Goal: Information Seeking & Learning: Learn about a topic

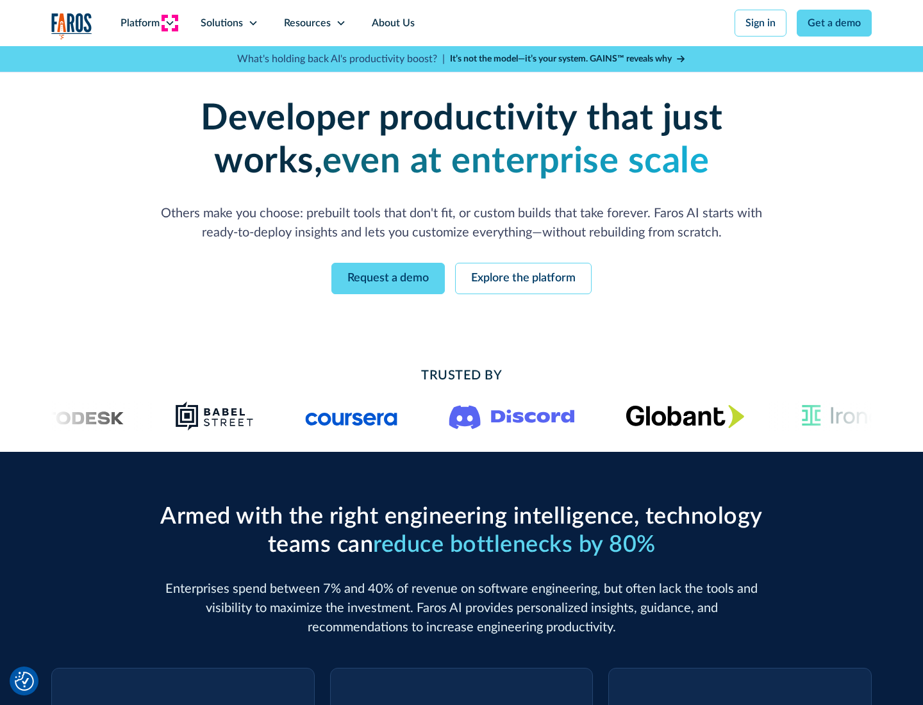
click at [169, 23] on icon at bounding box center [170, 23] width 10 height 10
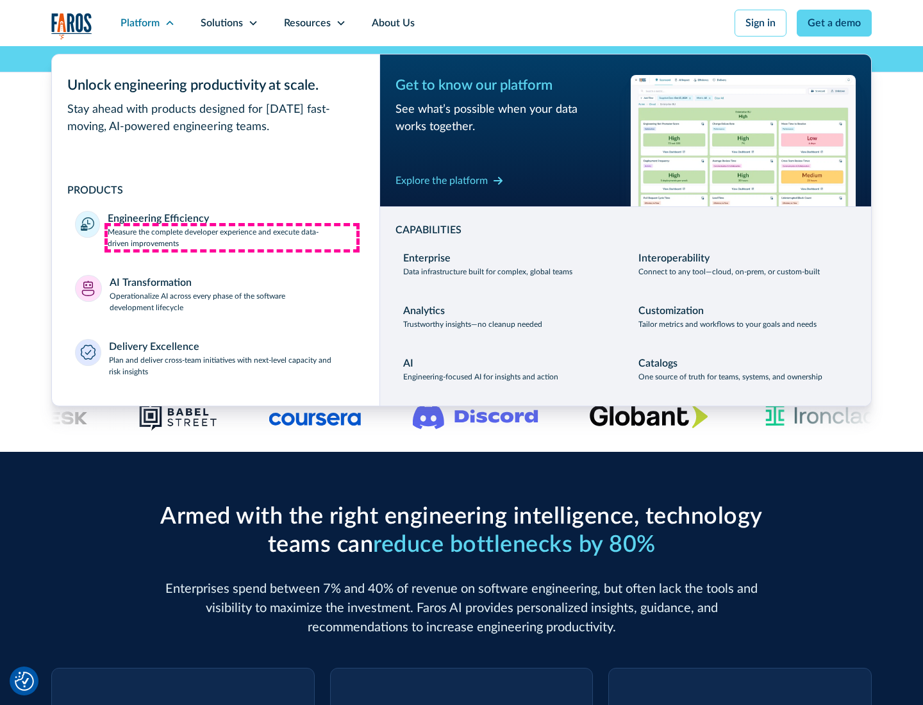
click at [232, 237] on p "Measure the complete developer experience and execute data-driven improvements" at bounding box center [232, 237] width 249 height 23
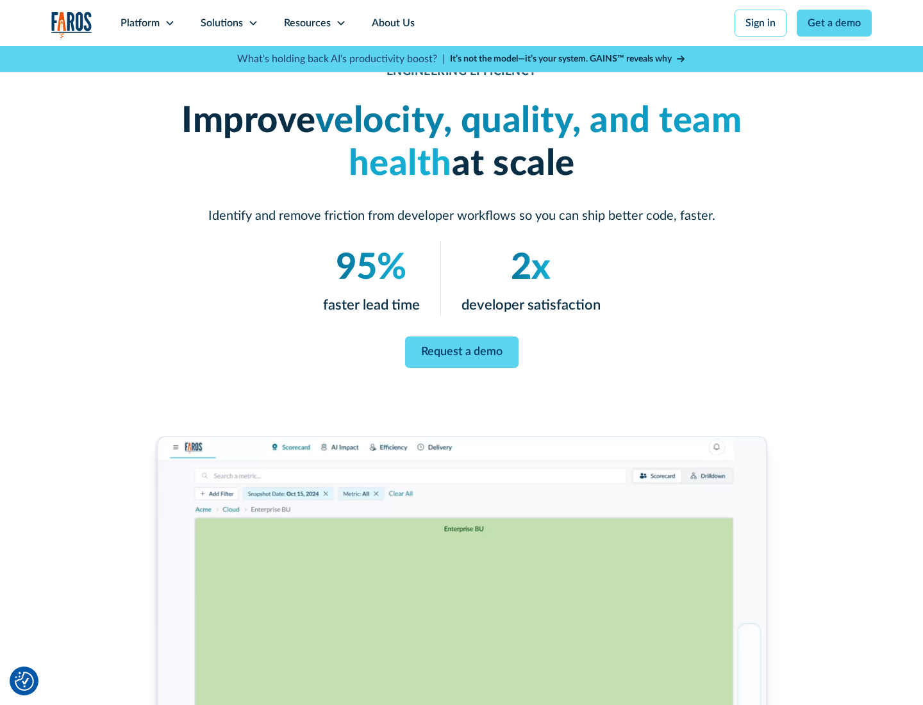
click at [461, 350] on link "Request a demo" at bounding box center [461, 351] width 113 height 31
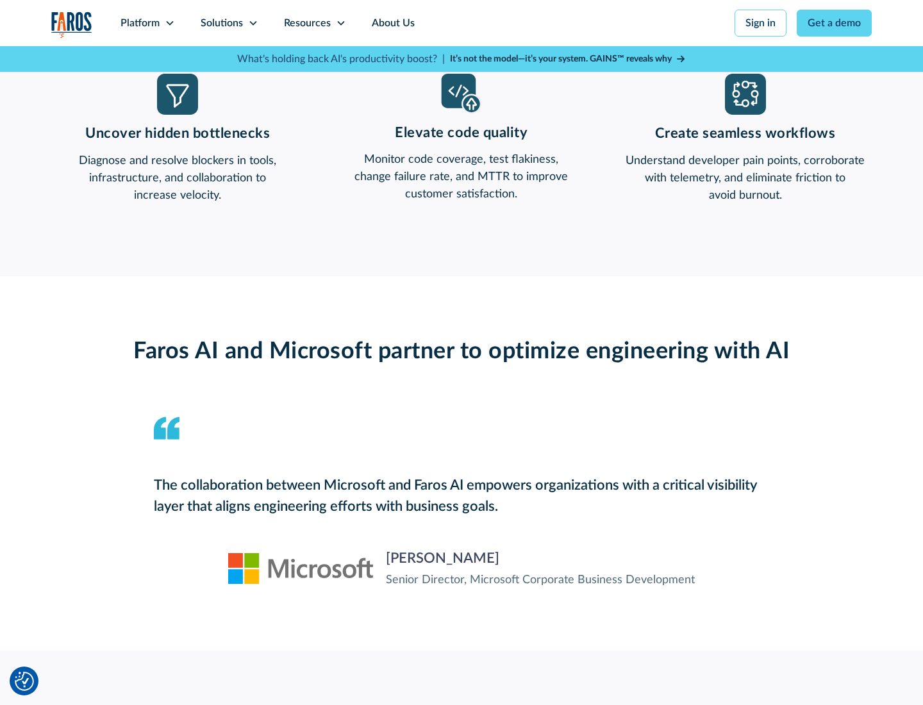
click at [169, 23] on icon at bounding box center [170, 23] width 10 height 10
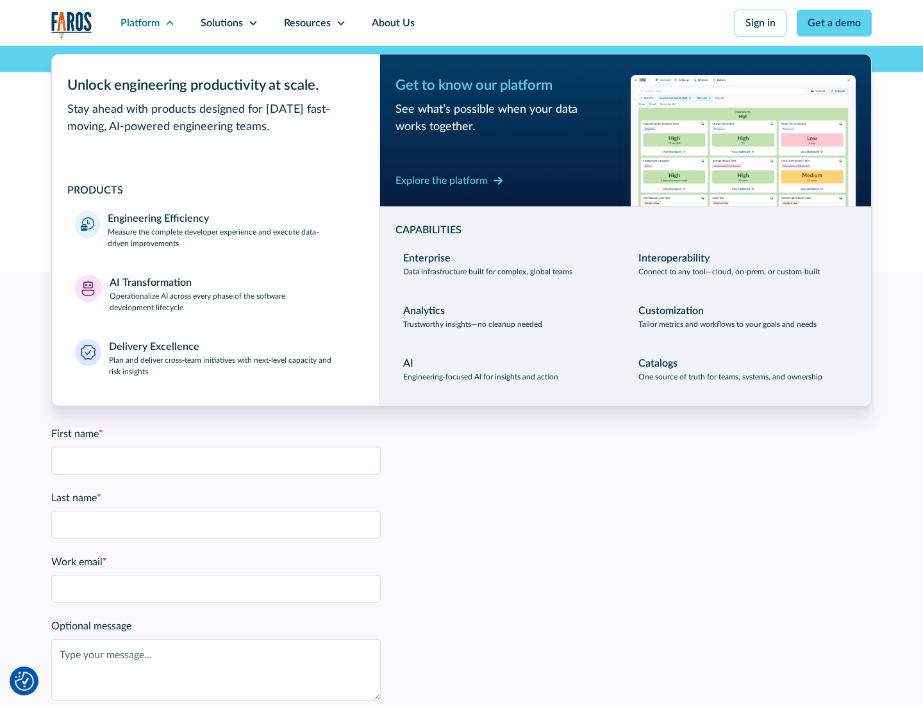
scroll to position [2811, 0]
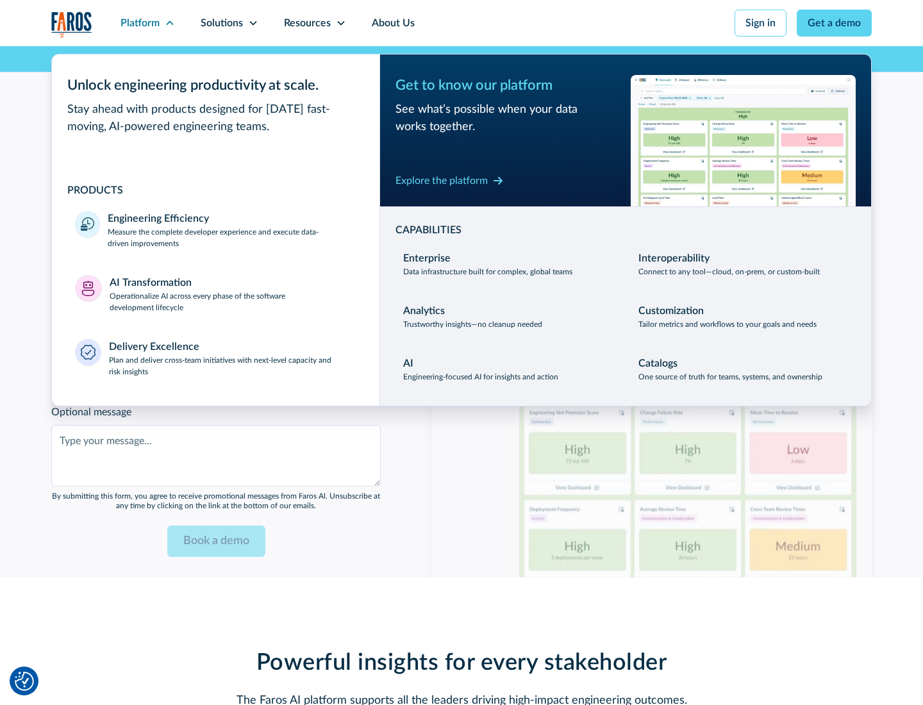
click at [233, 294] on p "Operationalize AI across every phase of the software development lifecycle" at bounding box center [233, 301] width 247 height 23
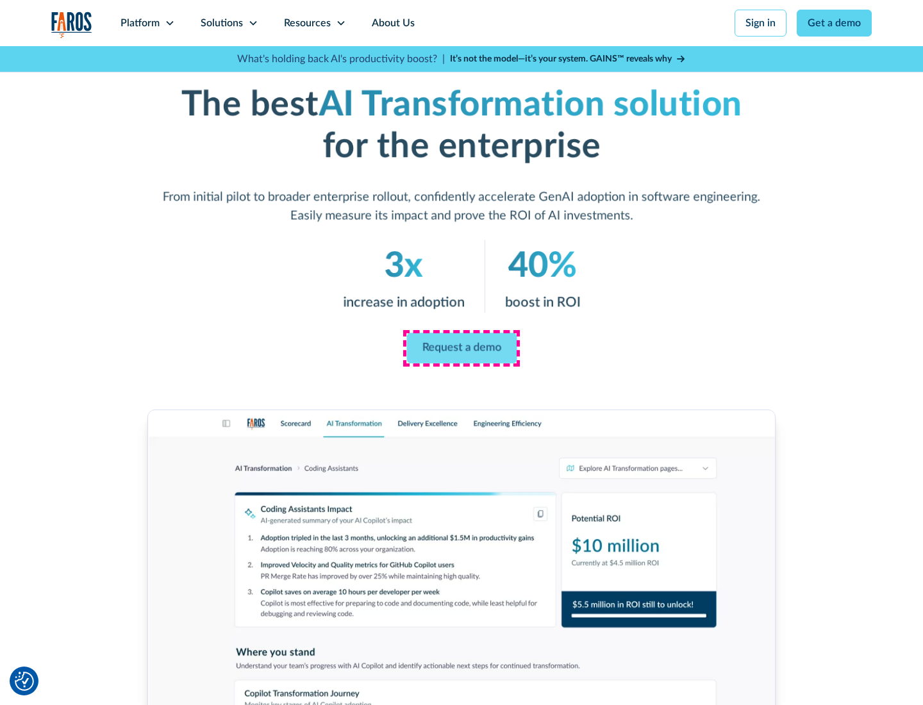
click at [461, 348] on link "Request a demo" at bounding box center [461, 348] width 110 height 31
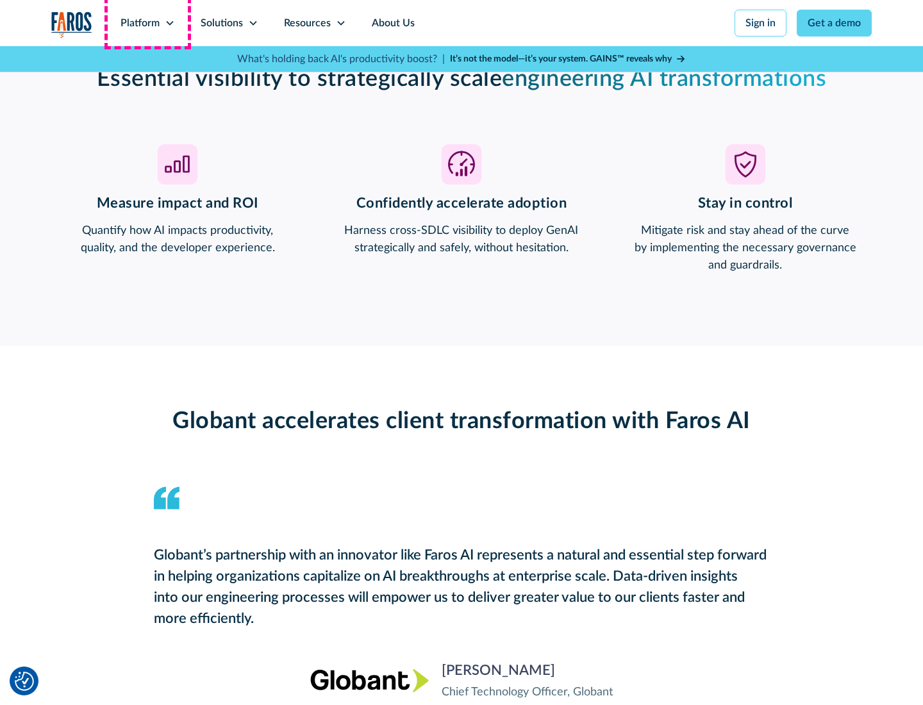
click at [147, 23] on div "Platform" at bounding box center [139, 22] width 39 height 15
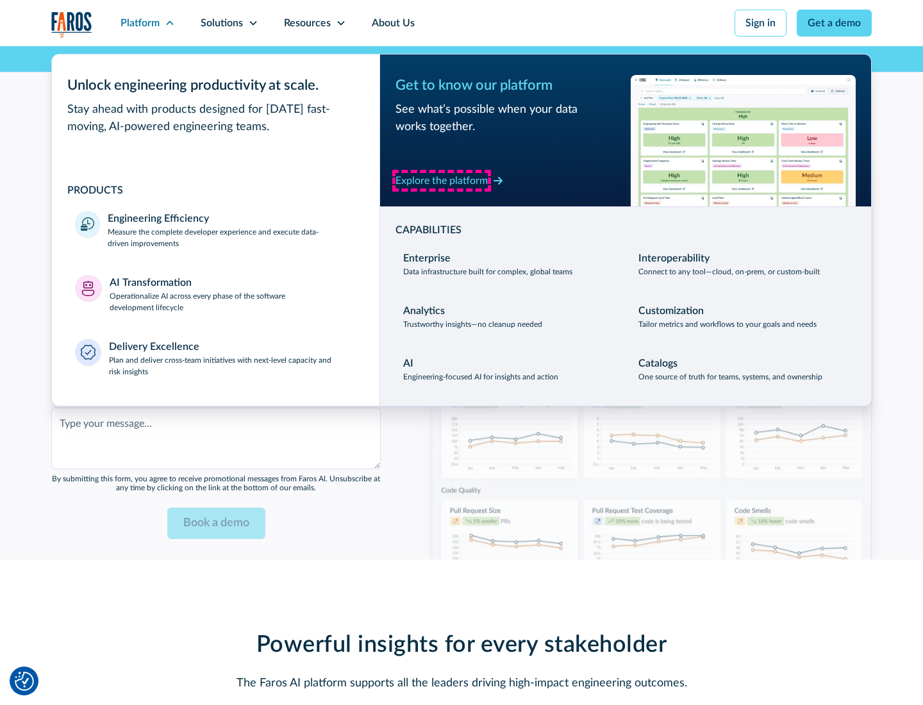
scroll to position [3120, 0]
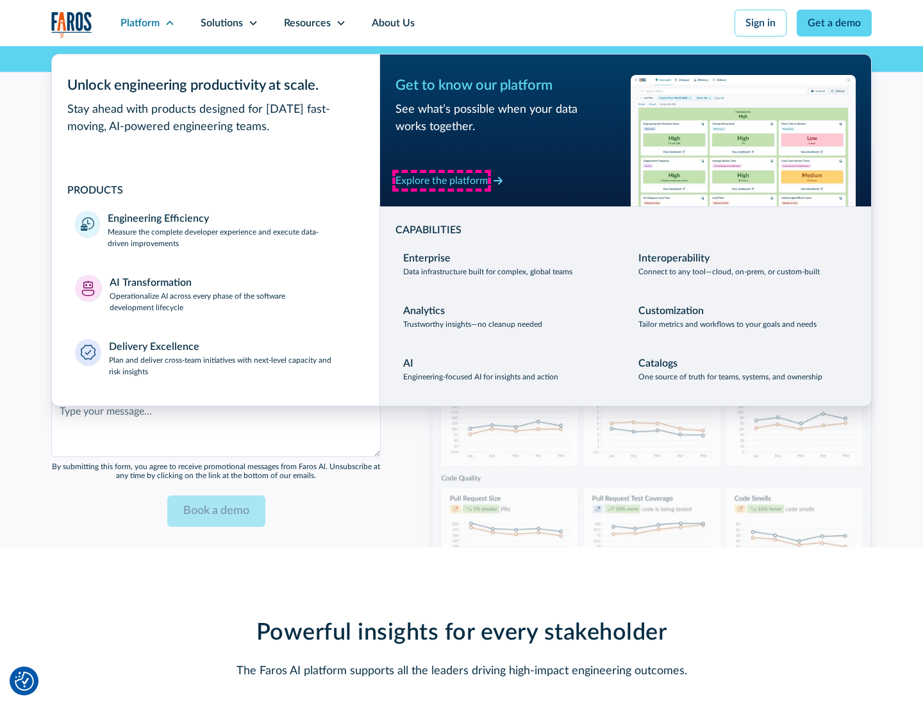
click at [442, 180] on div "Explore the platform" at bounding box center [441, 180] width 92 height 15
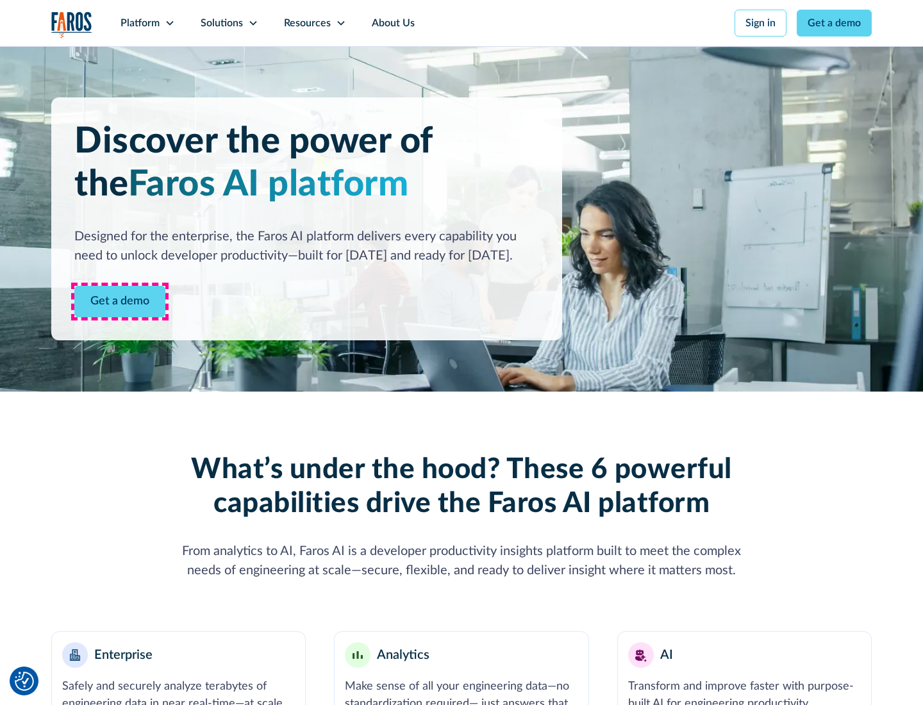
click at [120, 301] on link "Get a demo" at bounding box center [119, 301] width 91 height 31
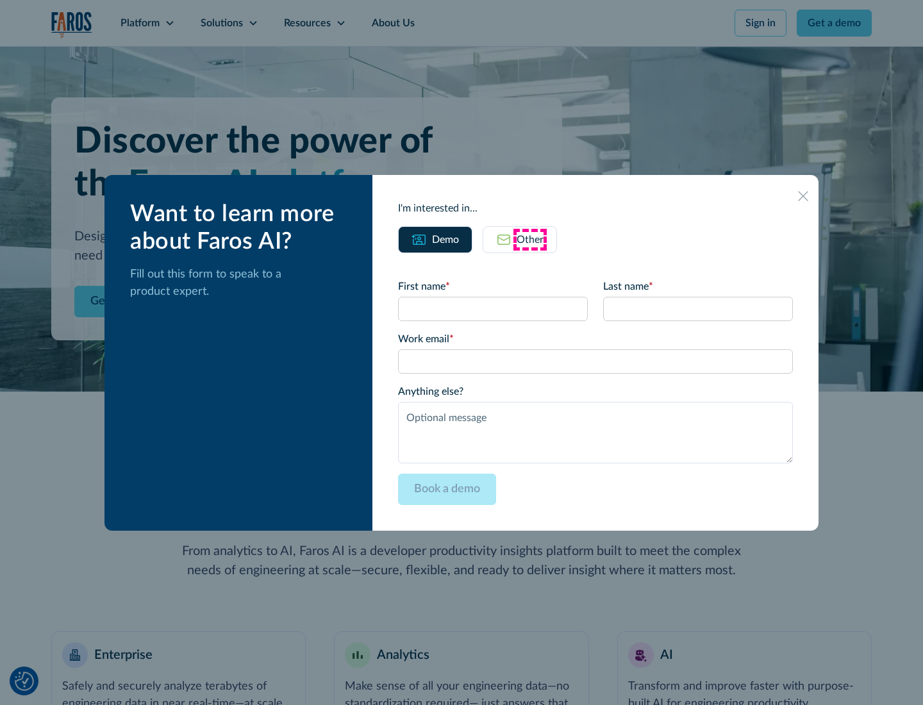
click at [530, 239] on div "Other" at bounding box center [530, 239] width 27 height 15
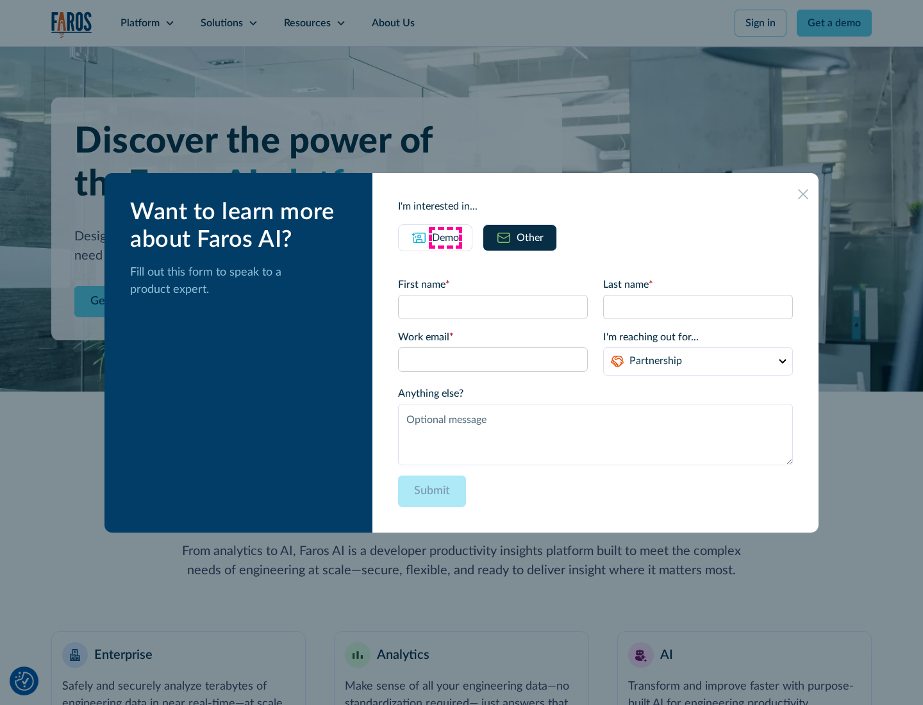
click at [445, 237] on div "Demo" at bounding box center [445, 237] width 27 height 15
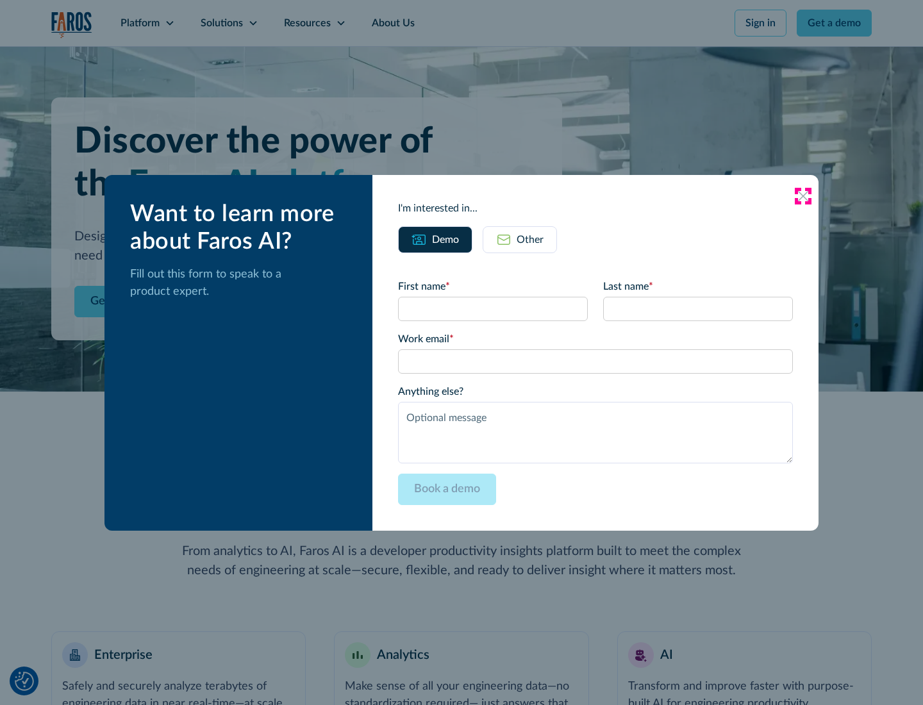
click at [803, 195] on icon at bounding box center [803, 196] width 10 height 10
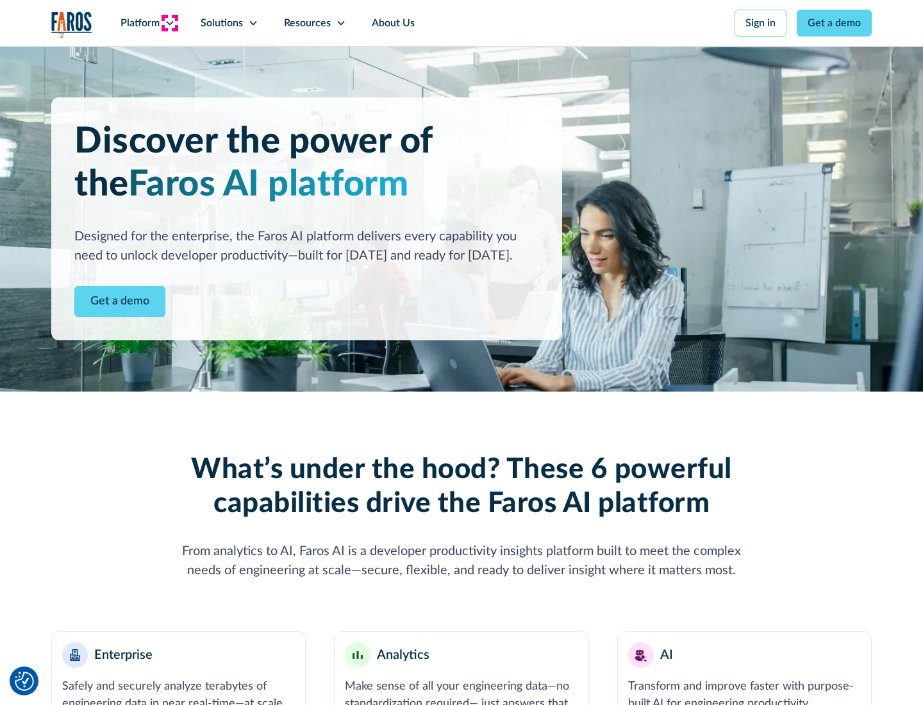
click at [169, 23] on icon at bounding box center [170, 23] width 10 height 10
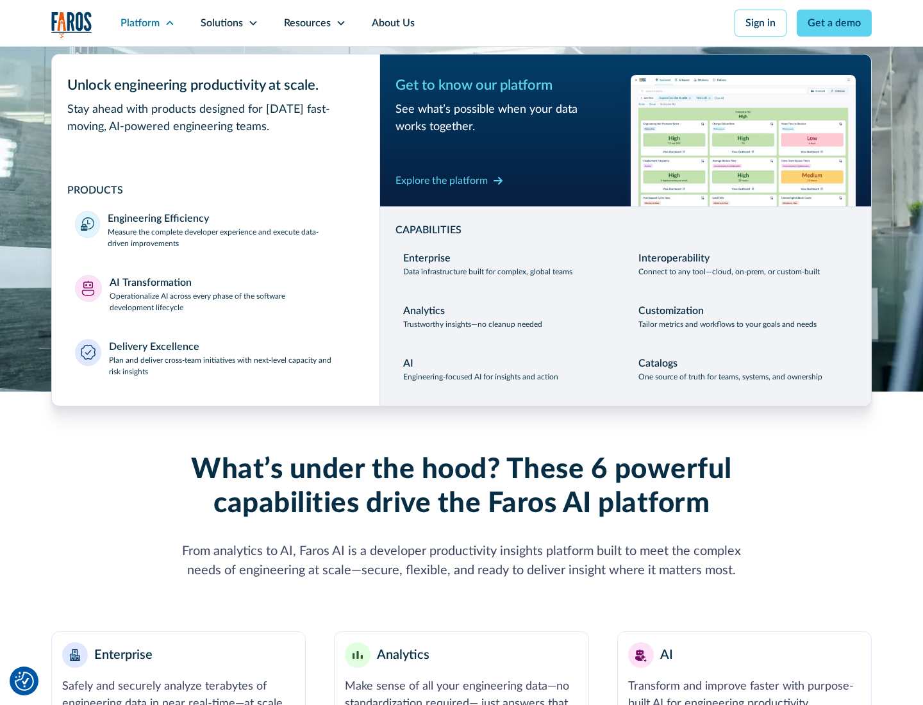
click at [232, 365] on p "Plan and deliver cross-team initiatives with next-level capacity and risk insig…" at bounding box center [233, 365] width 248 height 23
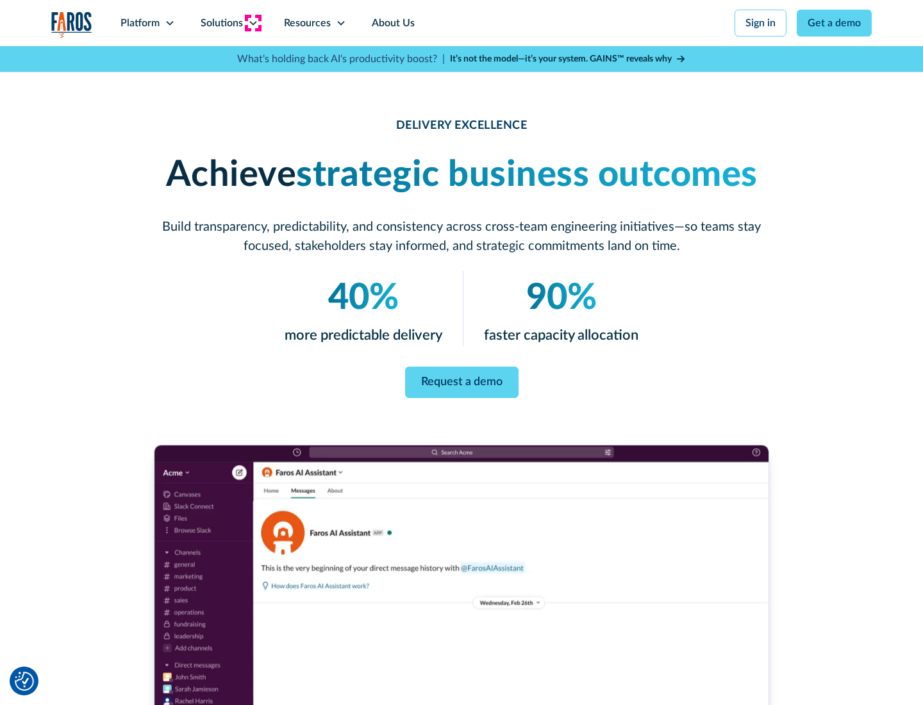
click at [253, 23] on icon at bounding box center [253, 23] width 10 height 10
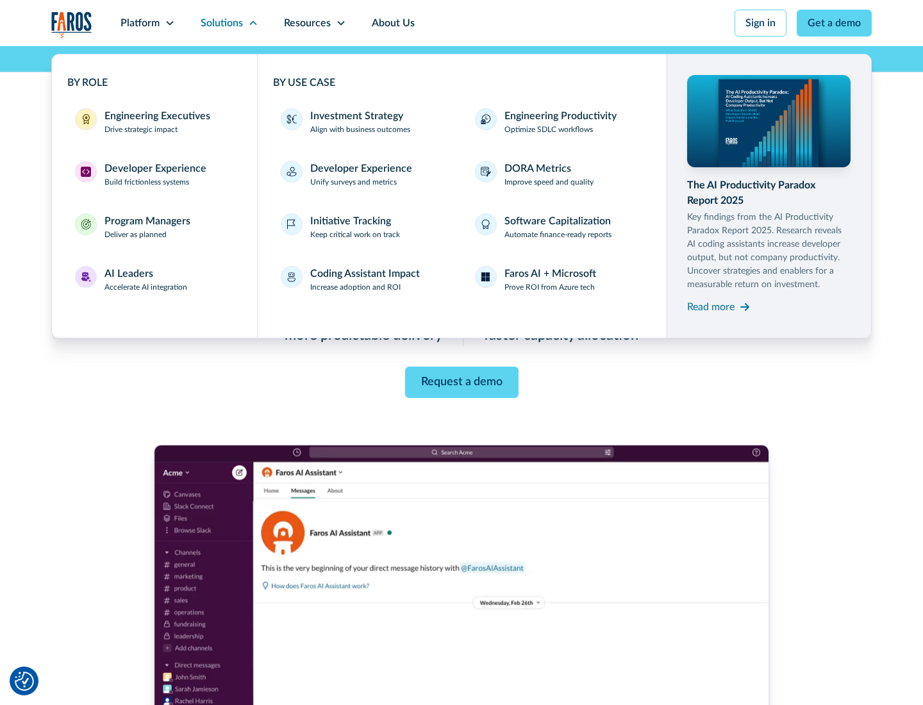
click at [154, 122] on div "Engineering Executives" at bounding box center [157, 115] width 106 height 15
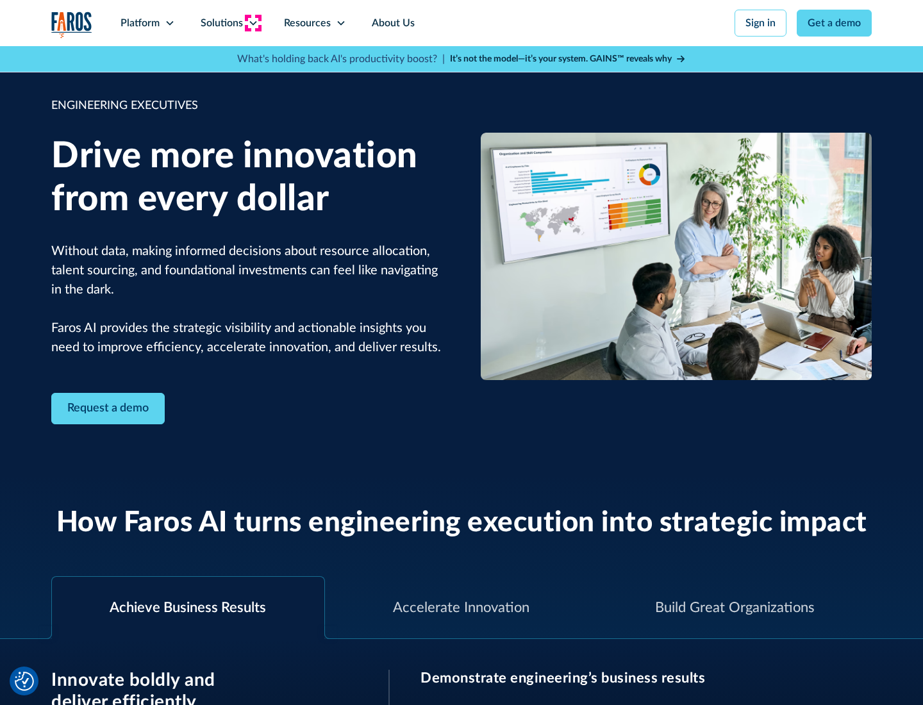
click at [253, 23] on icon at bounding box center [253, 23] width 10 height 10
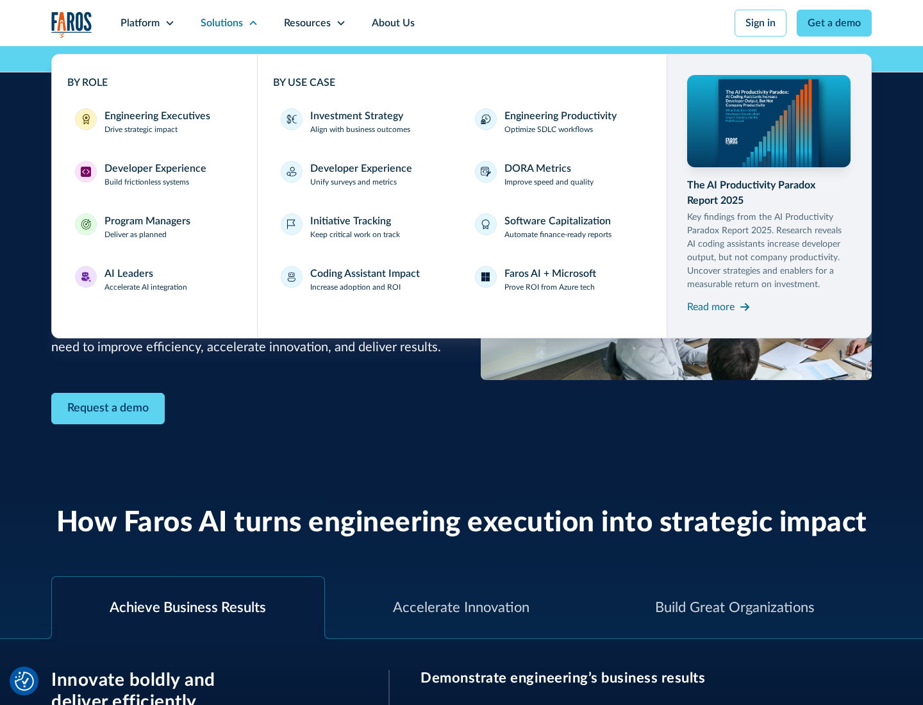
click at [154, 169] on div "Developer Experience" at bounding box center [155, 168] width 102 height 15
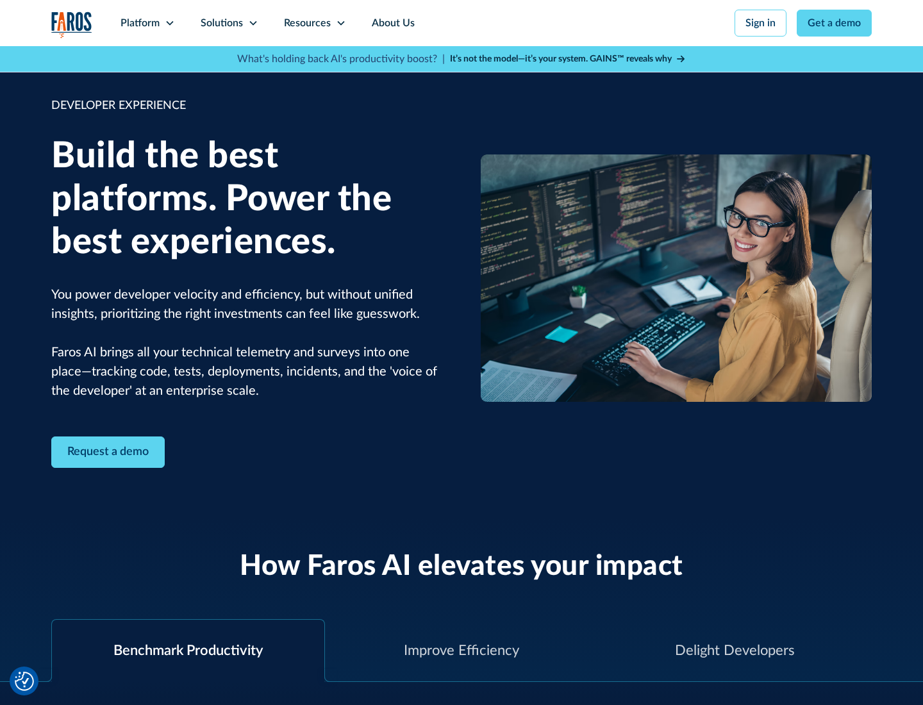
click at [229, 23] on div "Solutions" at bounding box center [222, 22] width 42 height 15
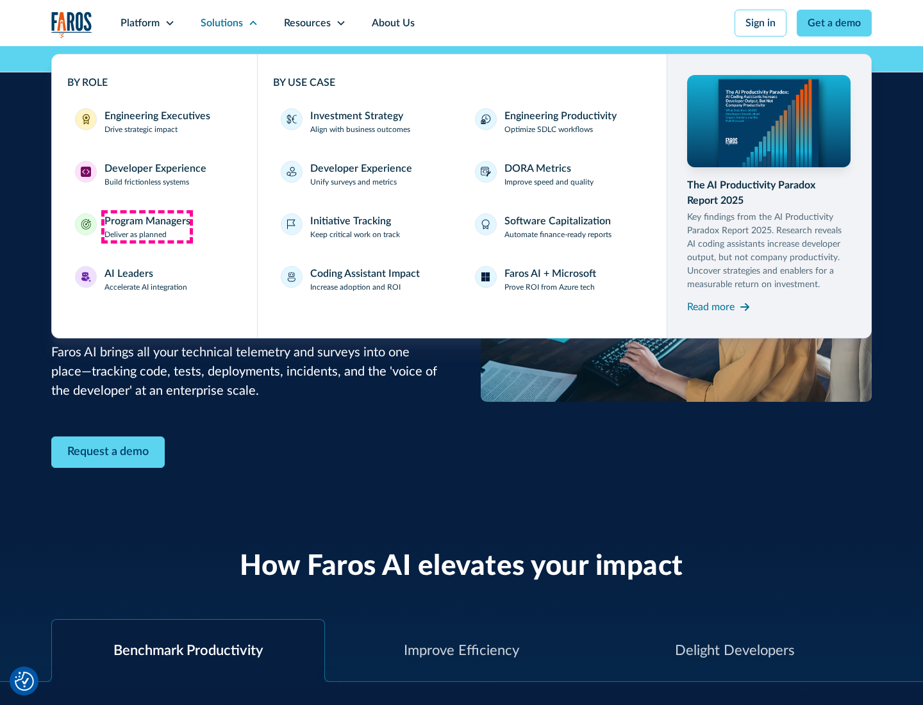
click at [147, 227] on div "Program Managers" at bounding box center [147, 220] width 86 height 15
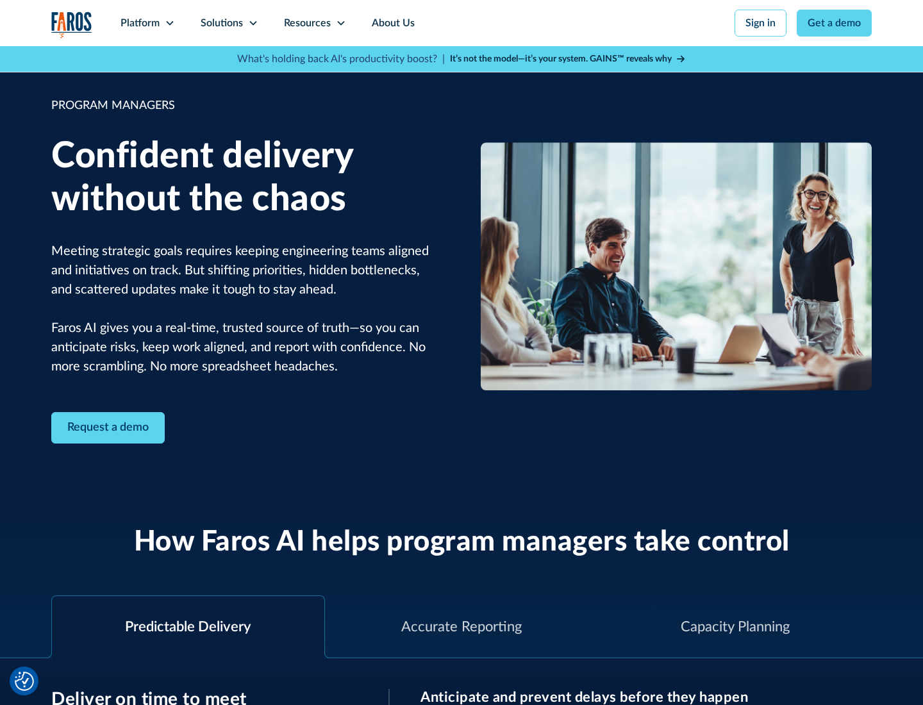
click at [253, 23] on icon at bounding box center [253, 23] width 10 height 10
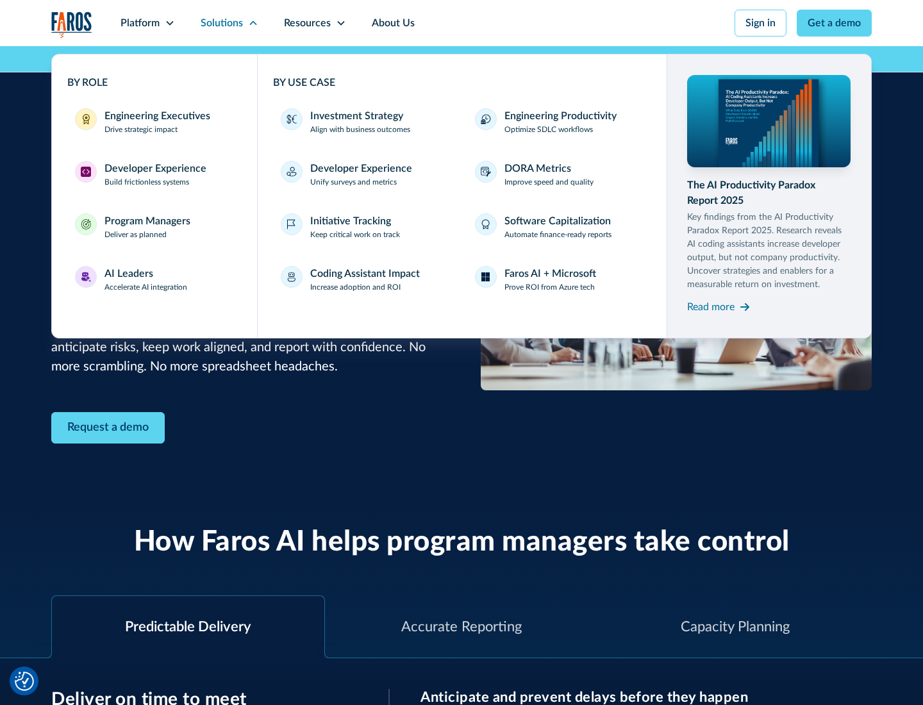
click at [146, 279] on div "AI Leaders" at bounding box center [128, 273] width 49 height 15
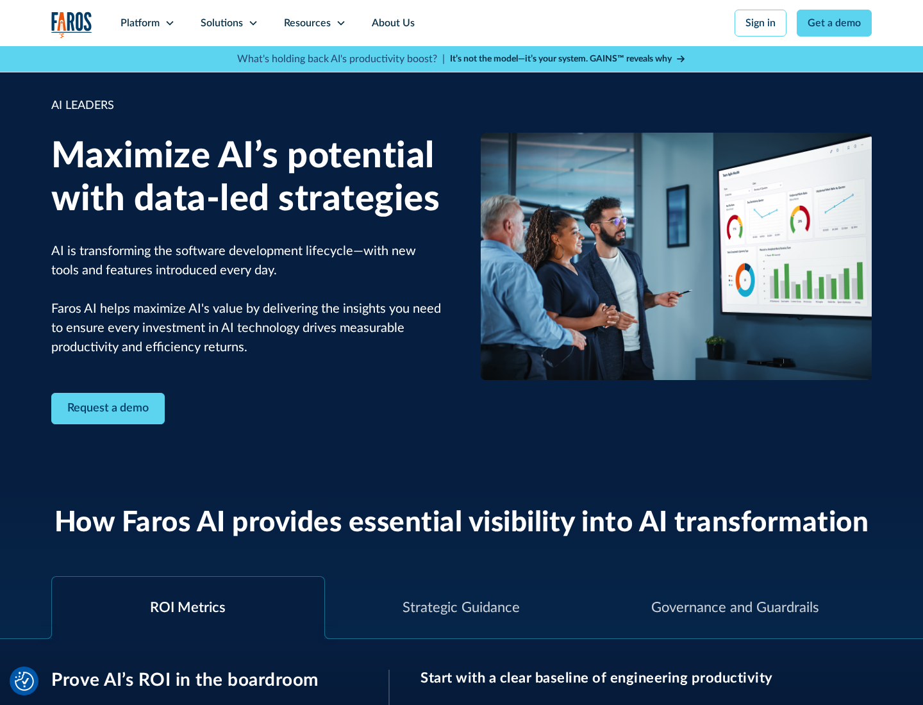
click at [253, 23] on icon at bounding box center [253, 23] width 10 height 10
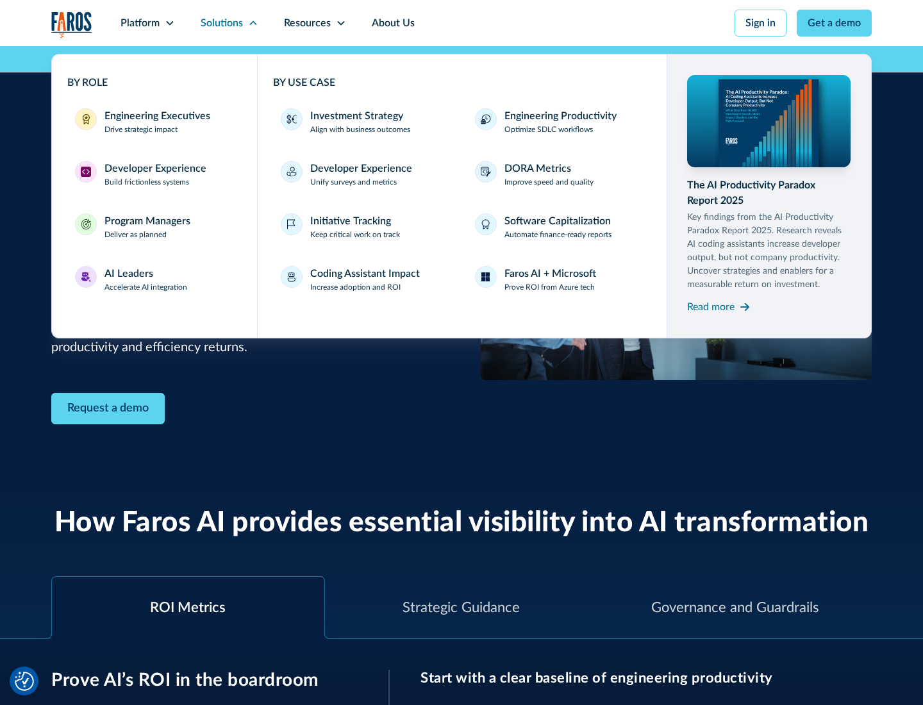
click at [355, 116] on div "Investment Strategy" at bounding box center [356, 115] width 93 height 15
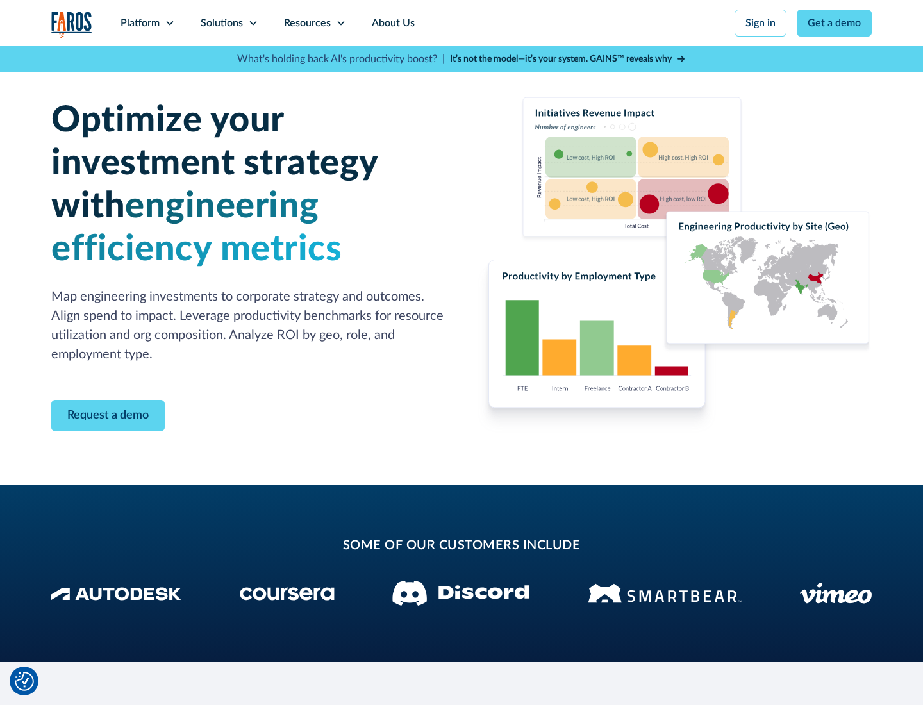
click at [253, 23] on icon at bounding box center [253, 23] width 10 height 10
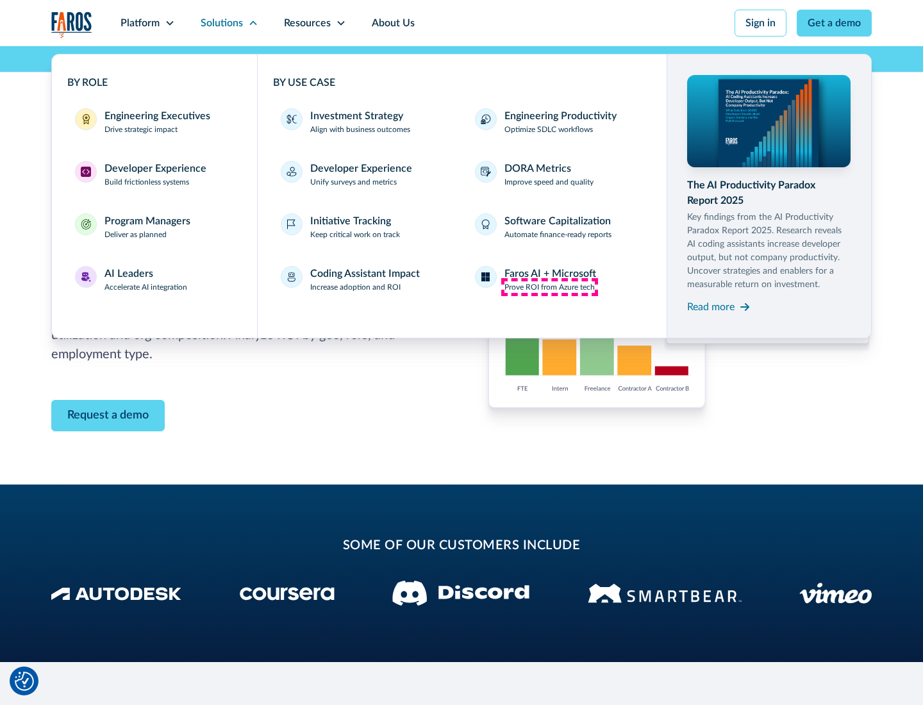
click at [549, 287] on p "Prove ROI from Azure tech" at bounding box center [549, 287] width 90 height 12
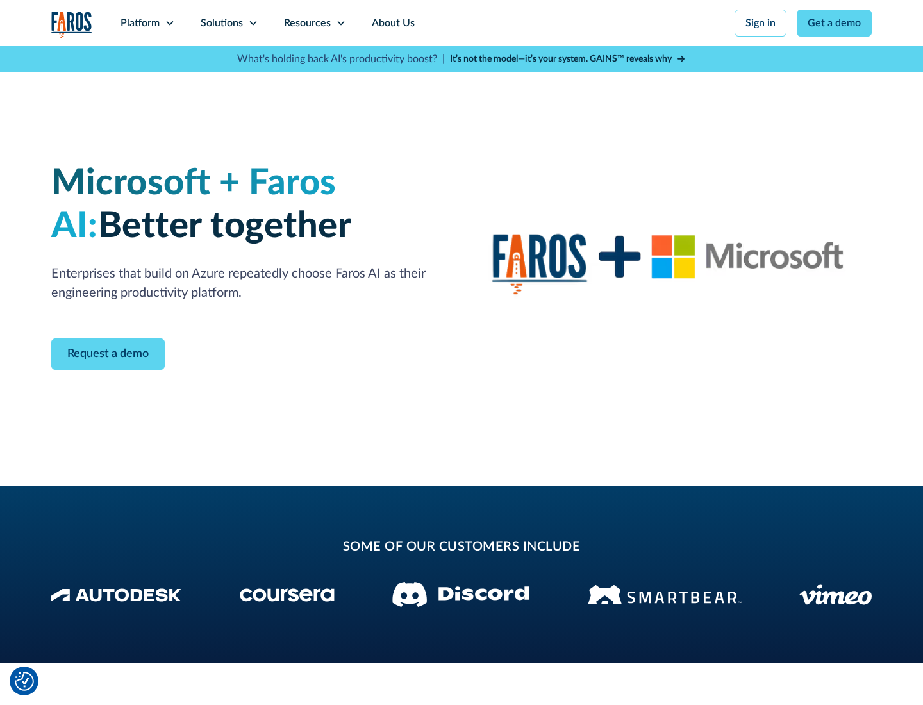
click at [253, 23] on icon at bounding box center [253, 23] width 10 height 10
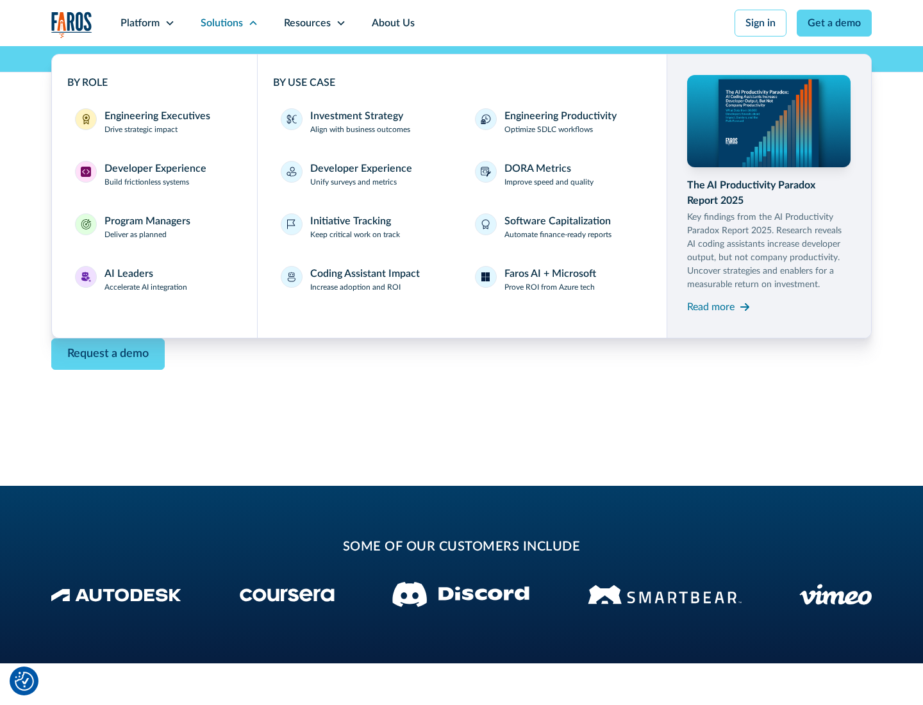
click at [711, 306] on div "Read more" at bounding box center [710, 306] width 47 height 15
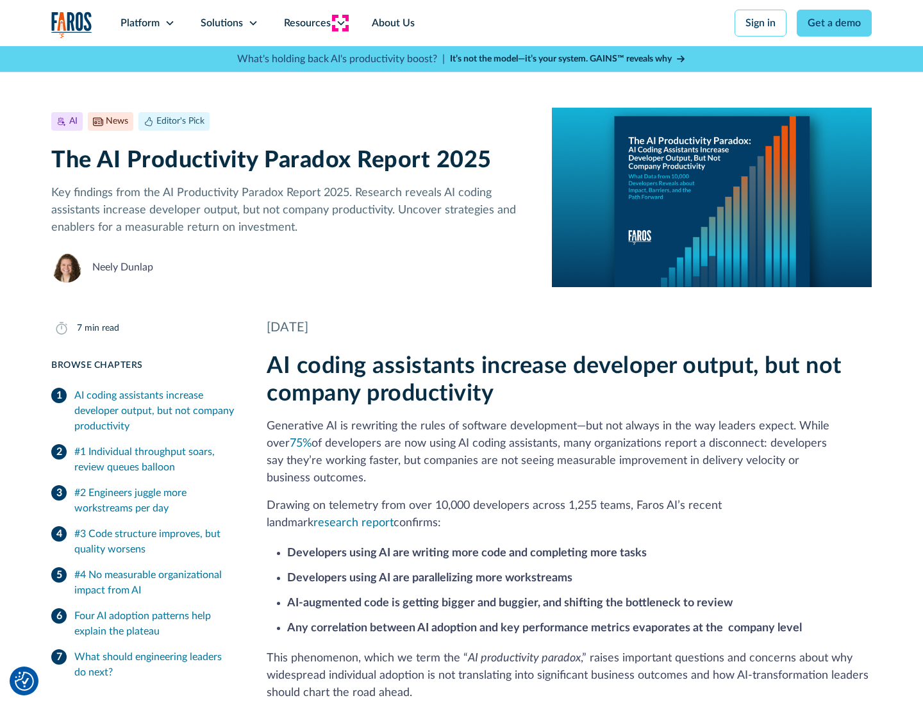
click at [340, 23] on icon at bounding box center [341, 23] width 10 height 10
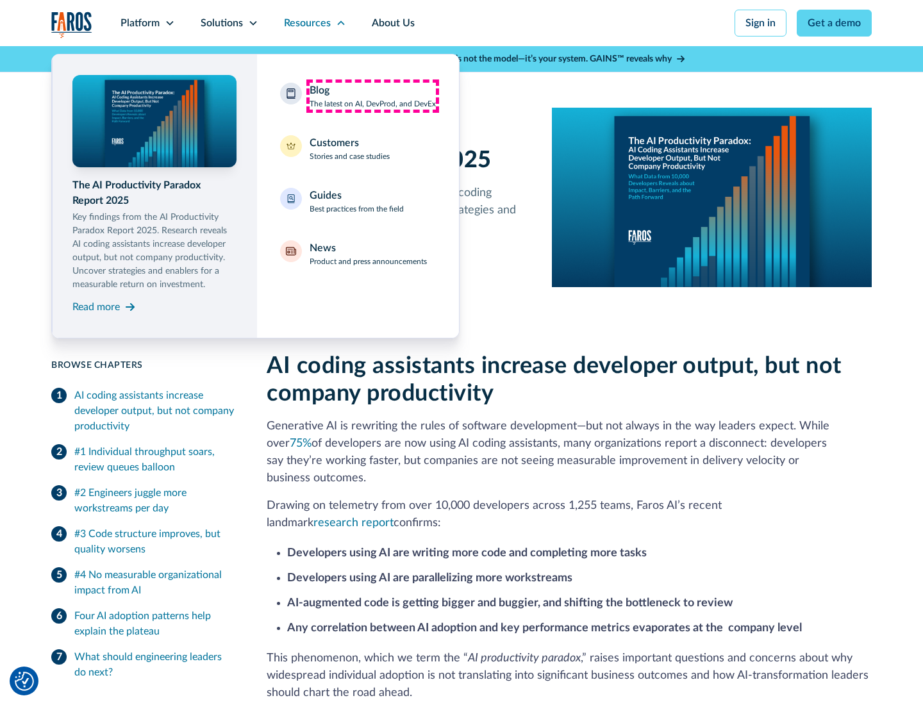
click at [372, 96] on div "Blog The latest on AI, DevProd, and DevEx" at bounding box center [373, 96] width 126 height 27
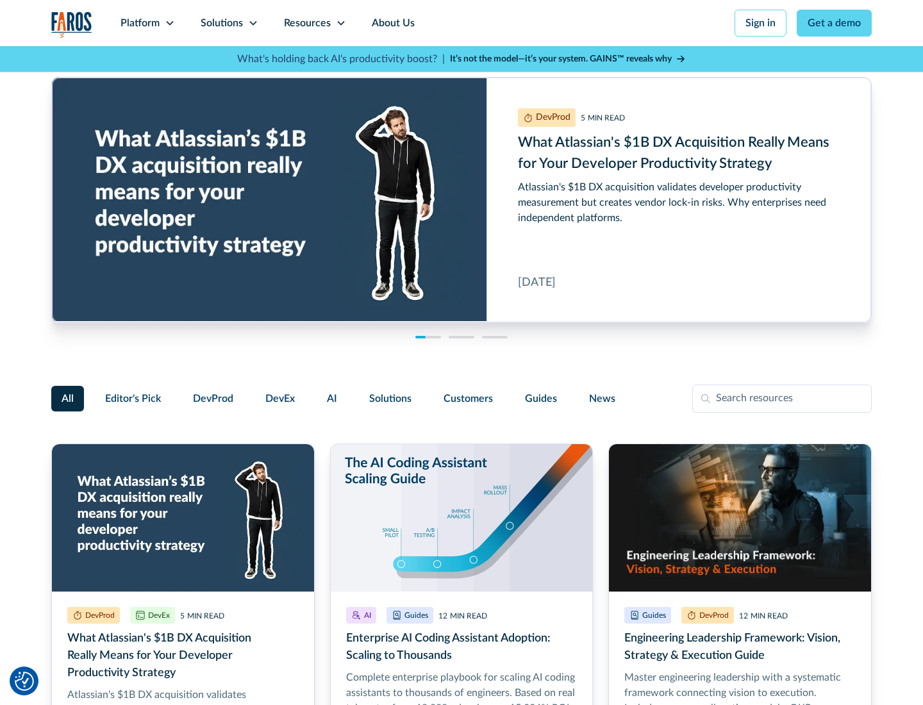
click at [834, 23] on link "Get a demo" at bounding box center [834, 23] width 75 height 27
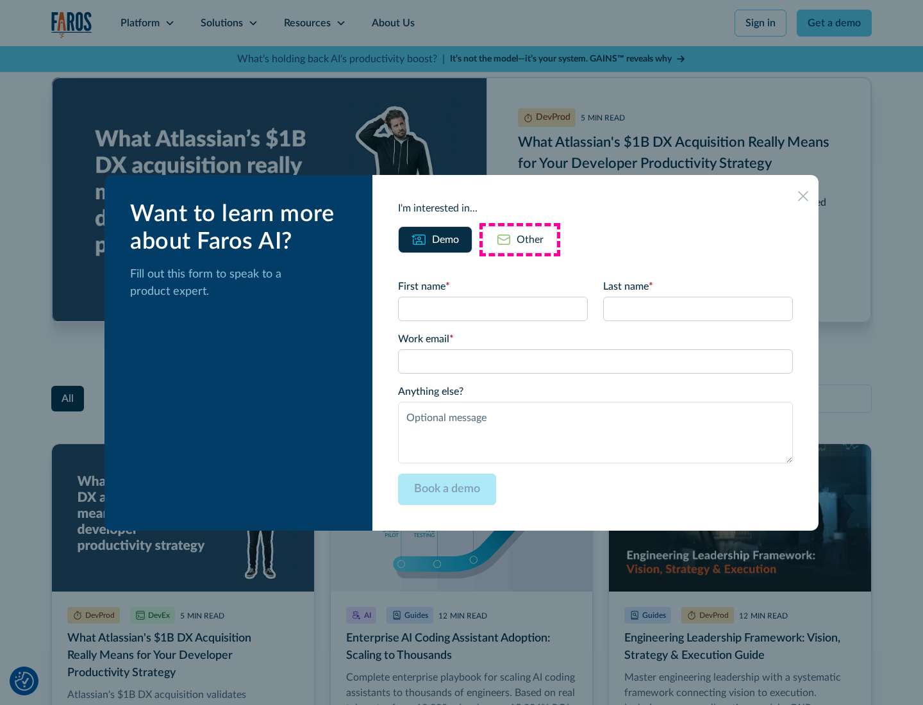
click at [520, 239] on div "Other" at bounding box center [530, 239] width 27 height 15
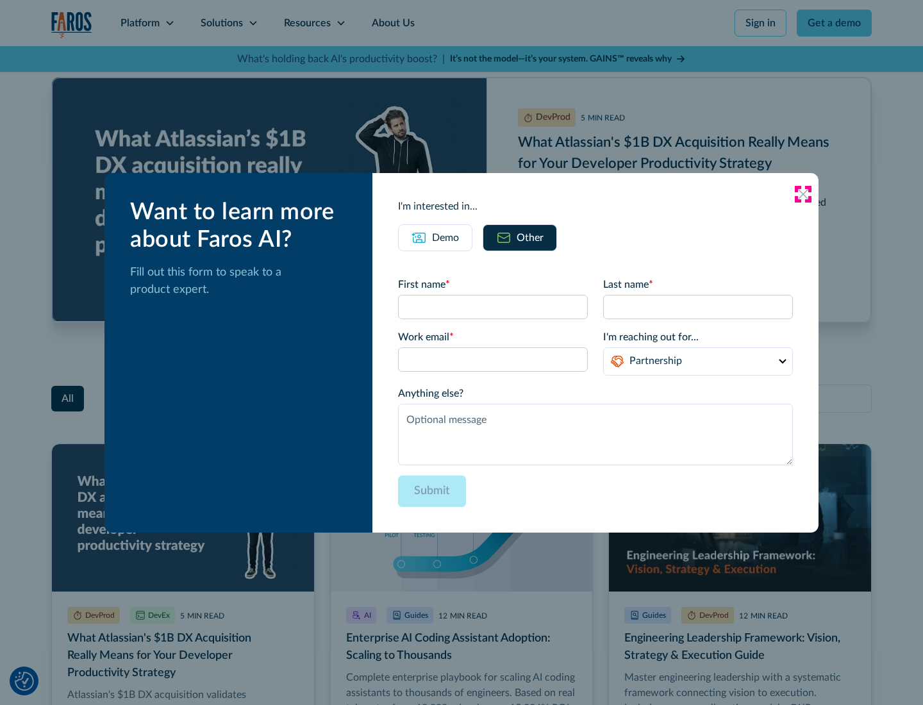
click at [803, 194] on icon at bounding box center [803, 194] width 10 height 10
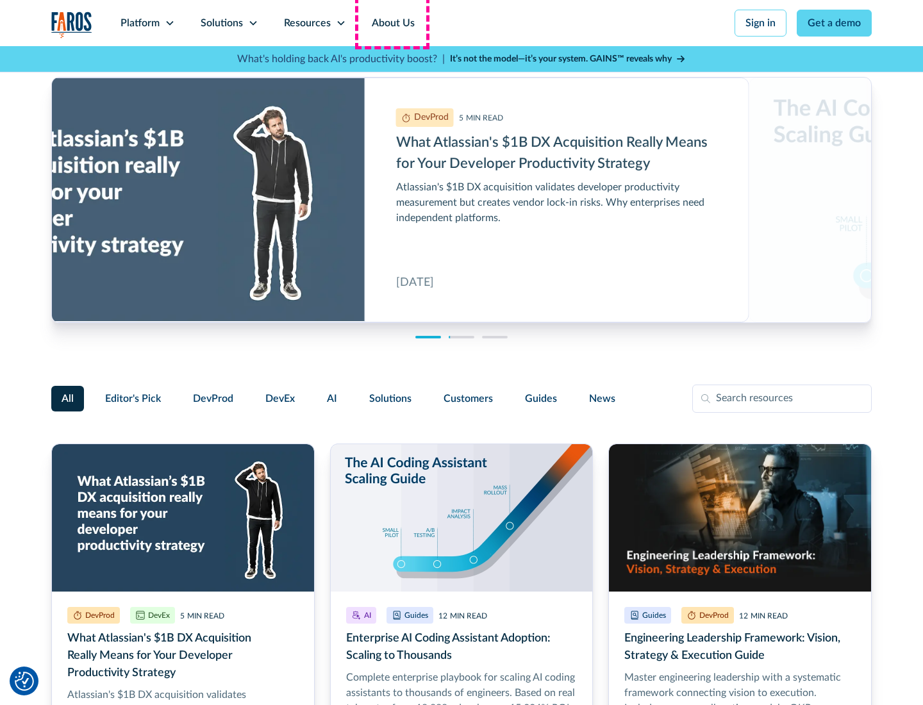
click at [392, 23] on link "About Us" at bounding box center [393, 23] width 69 height 46
